Goal: Information Seeking & Learning: Find specific fact

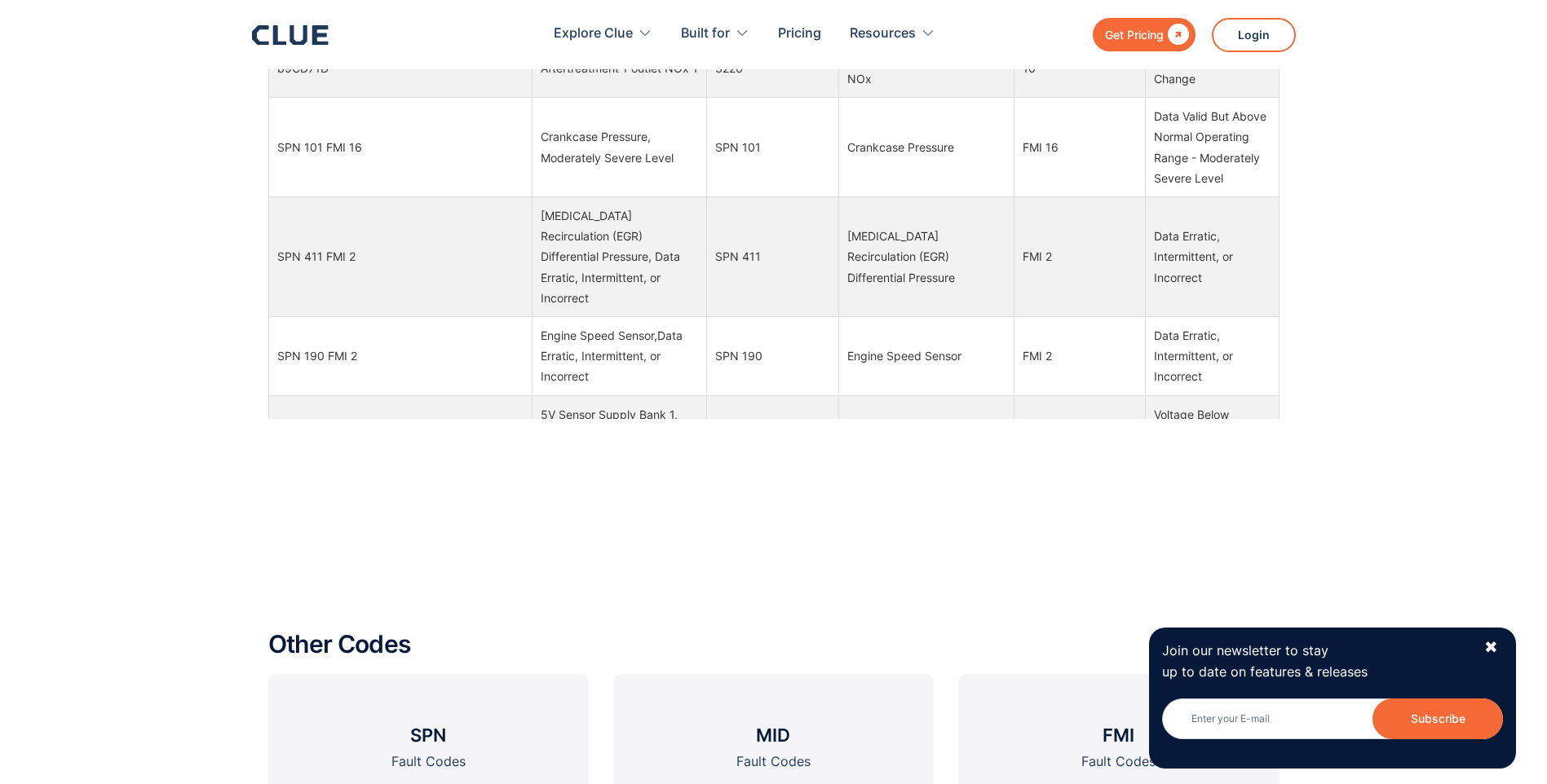
scroll to position [2282, 0]
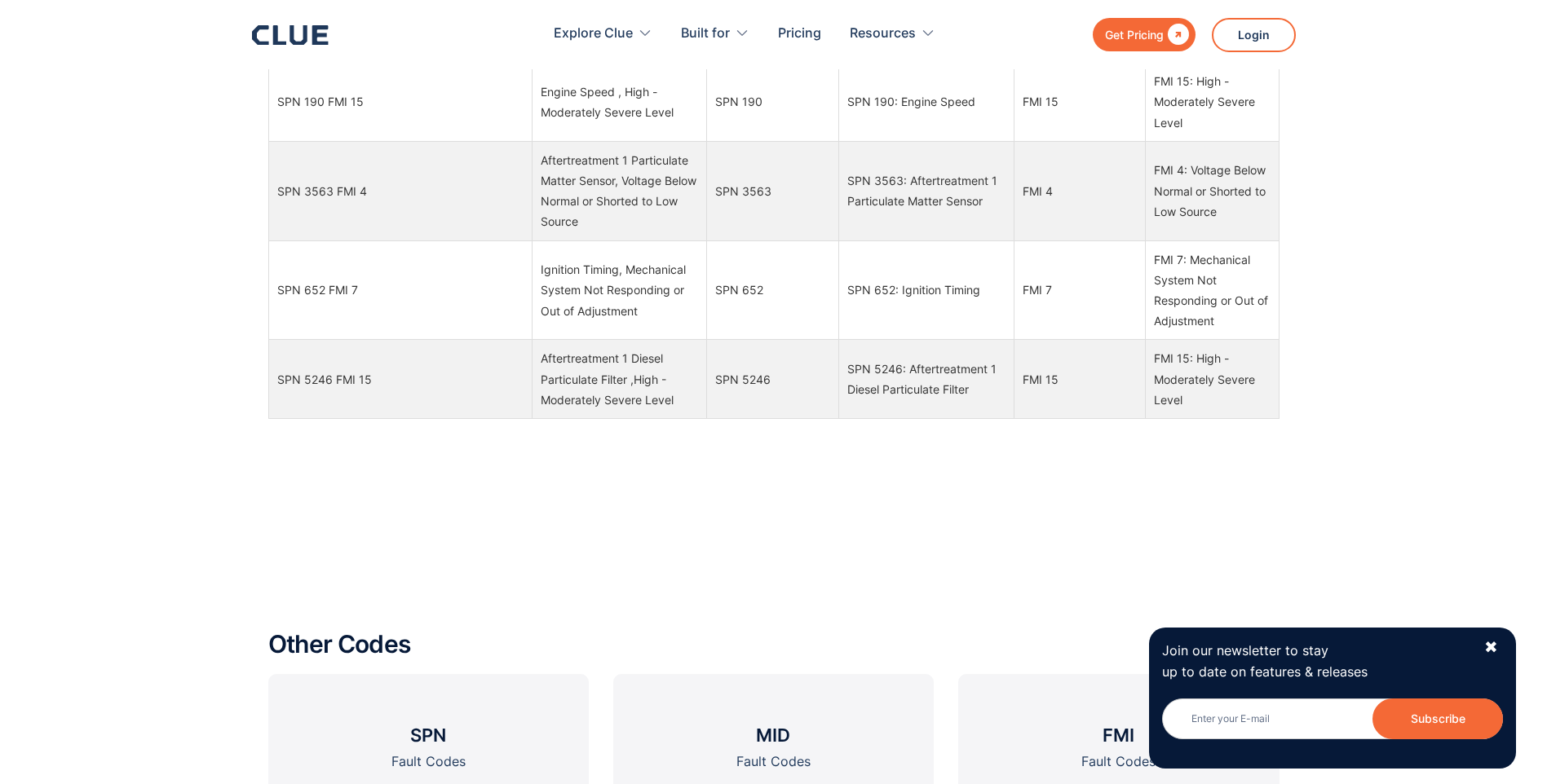
scroll to position [2119, 0]
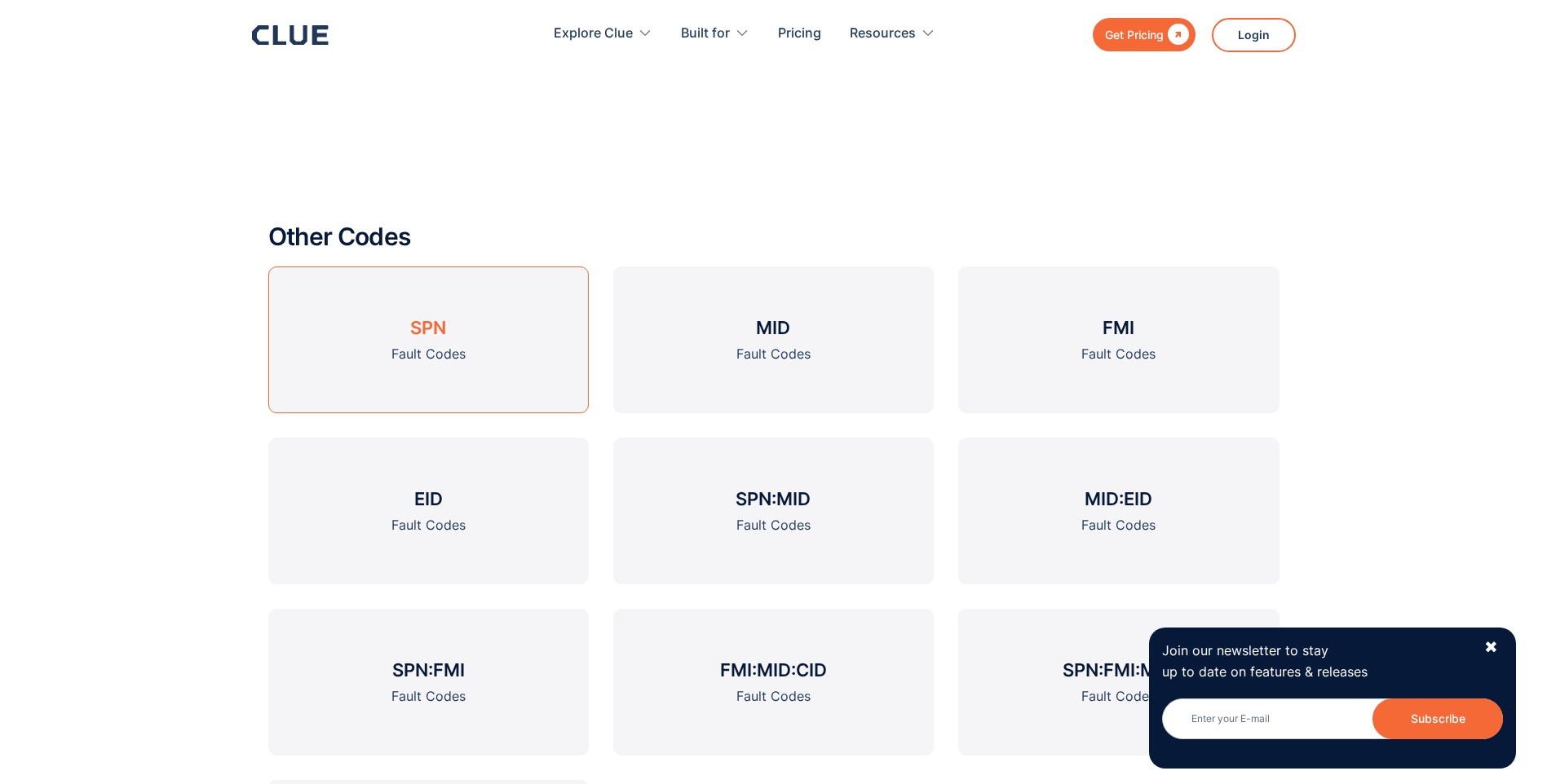
click at [419, 336] on h3 "SPN" at bounding box center [428, 327] width 36 height 24
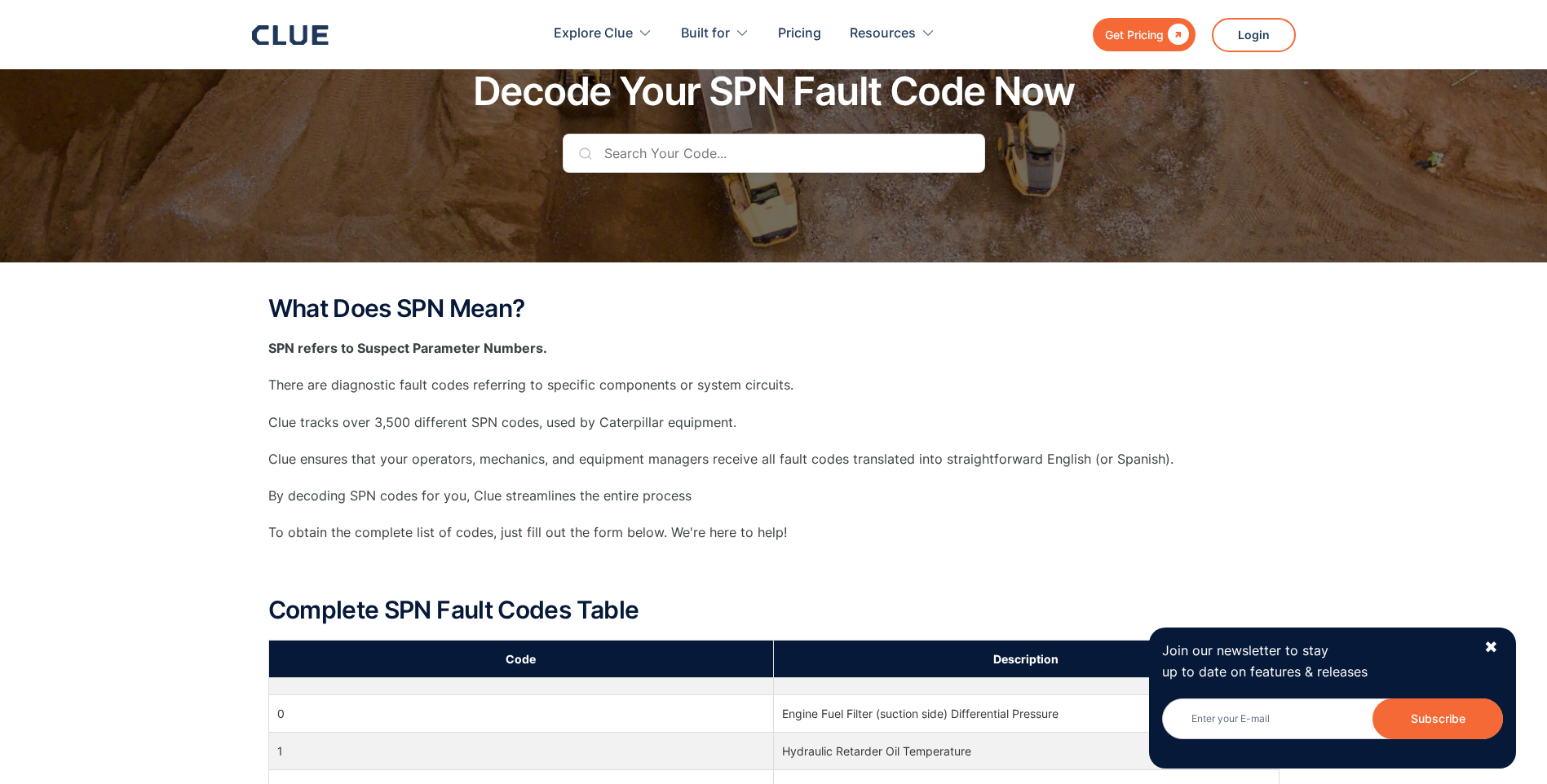
scroll to position [81, 0]
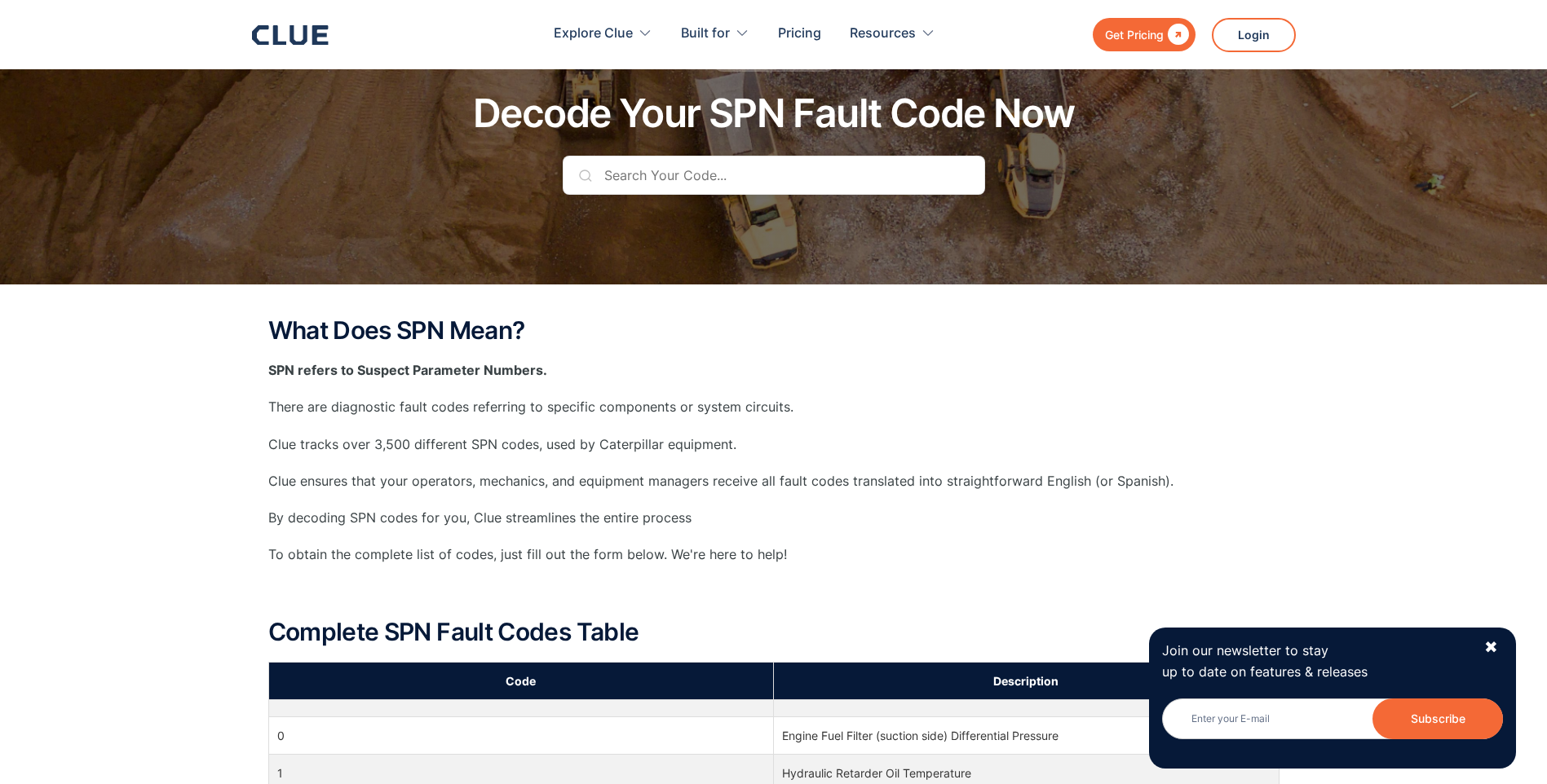
click at [646, 183] on input "text" at bounding box center [774, 174] width 422 height 39
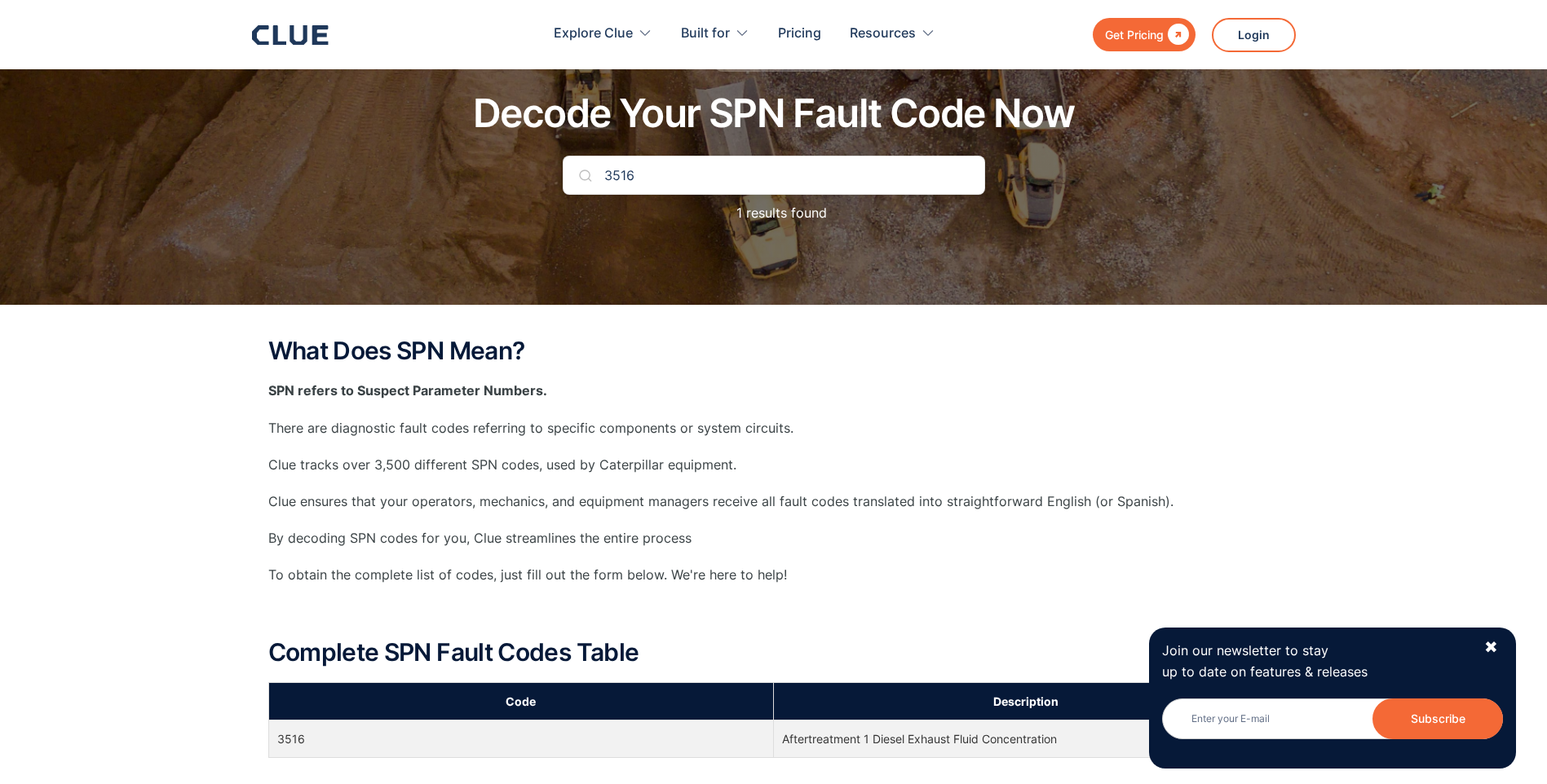
type input "3516"
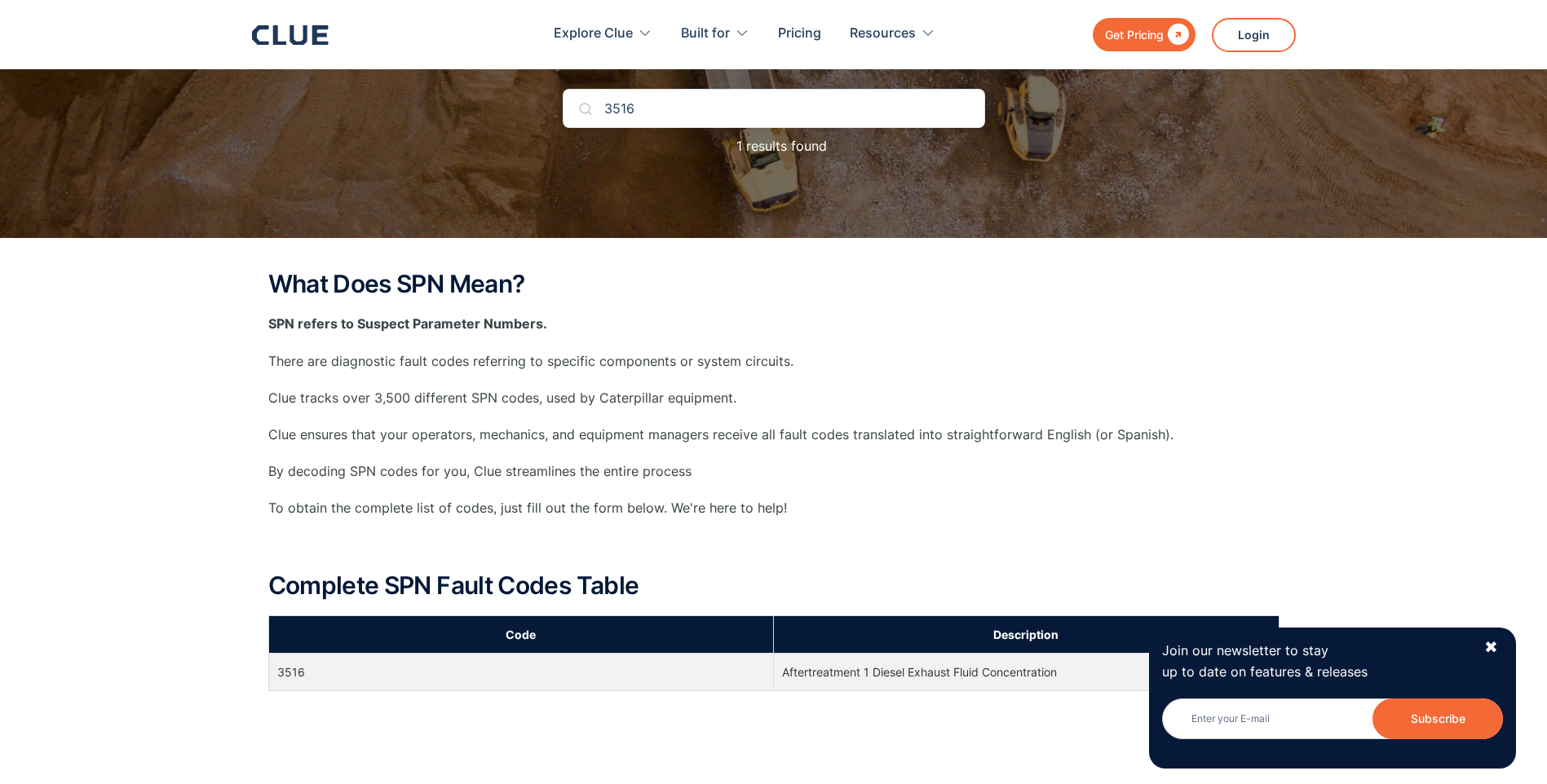
scroll to position [407, 0]
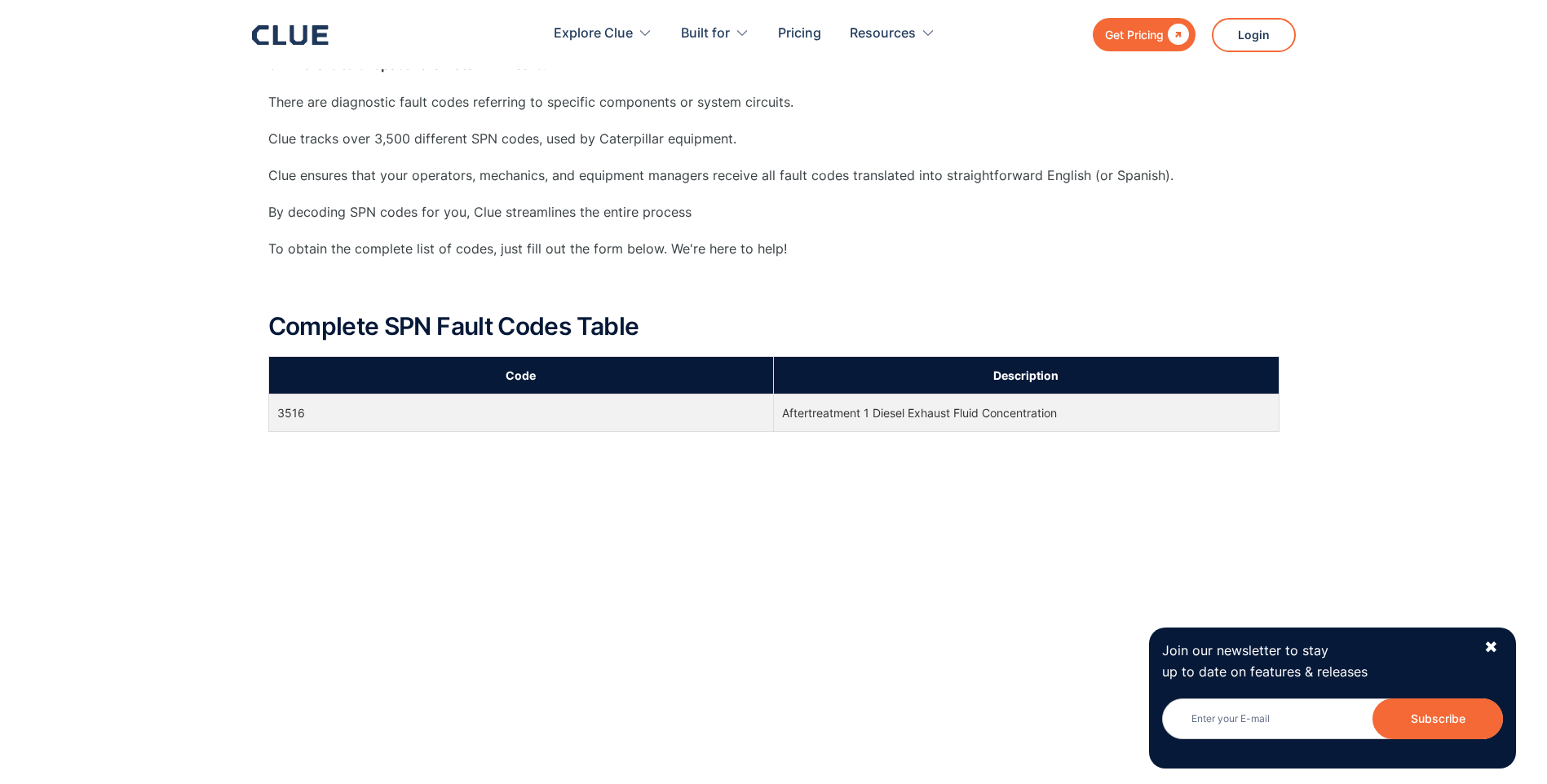
click at [295, 418] on td "3516" at bounding box center [520, 414] width 505 height 38
click at [499, 373] on th "Code" at bounding box center [520, 375] width 505 height 38
click at [949, 370] on th "Description" at bounding box center [1026, 375] width 505 height 38
click at [1016, 377] on th "Description" at bounding box center [1026, 375] width 505 height 38
click at [909, 414] on td "Aftertreatment 1 Diesel Exhaust Fluid Concentration" at bounding box center [1026, 414] width 505 height 38
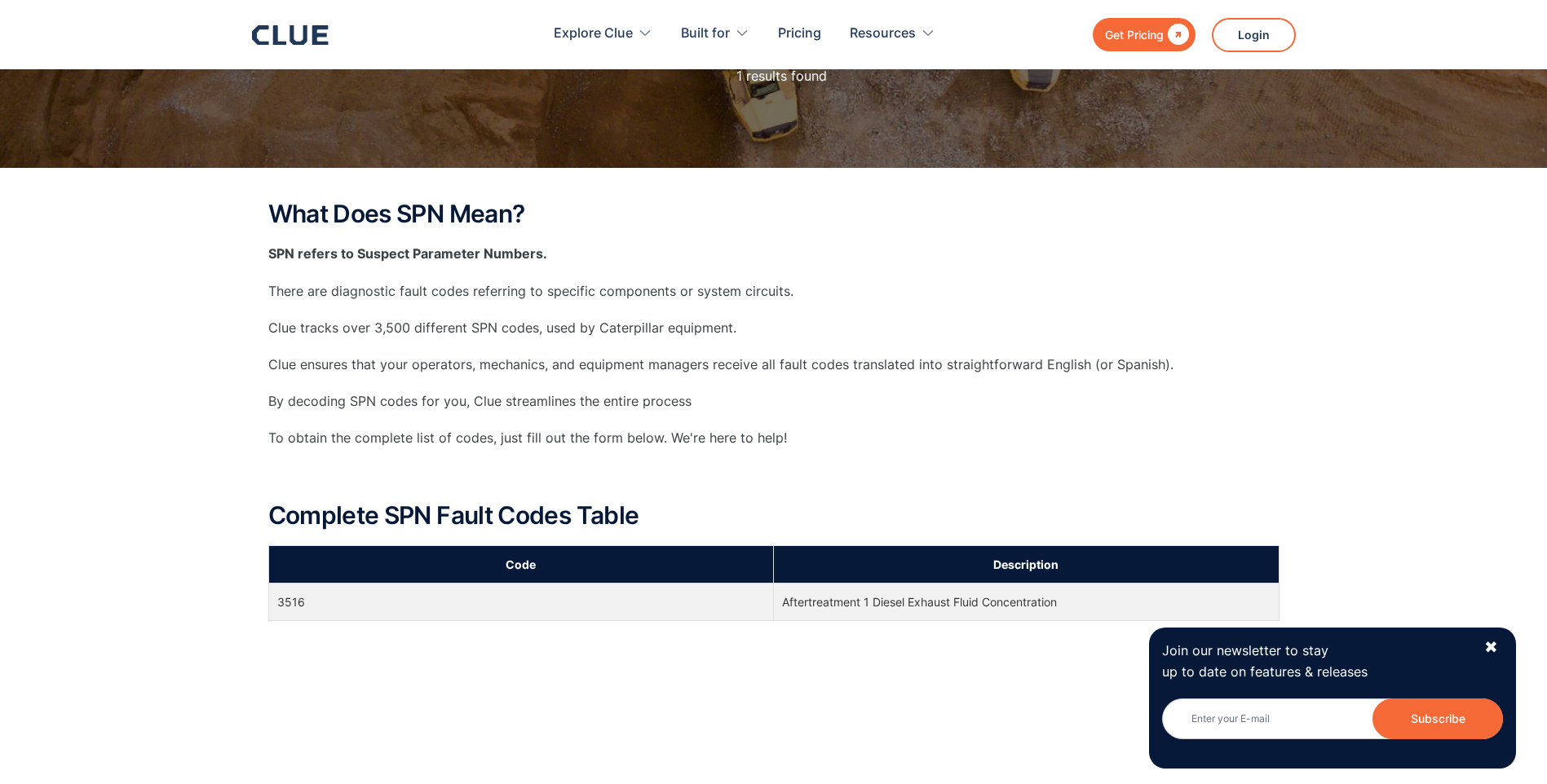
scroll to position [0, 0]
